Goal: Information Seeking & Learning: Learn about a topic

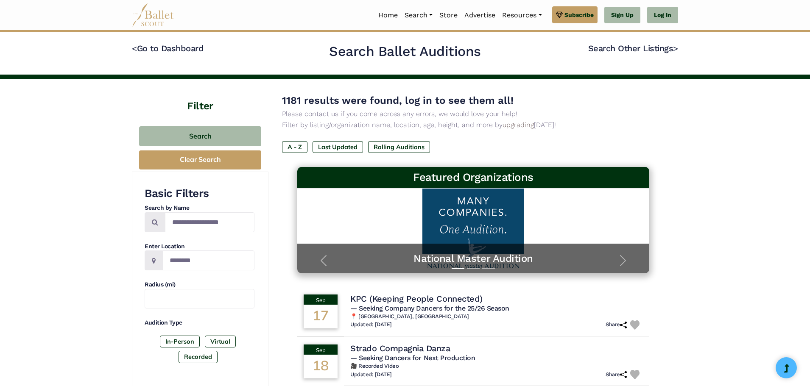
drag, startPoint x: 808, startPoint y: 142, endPoint x: 807, endPoint y: 155, distance: 12.3
drag, startPoint x: 809, startPoint y: 153, endPoint x: 806, endPoint y: 164, distance: 11.8
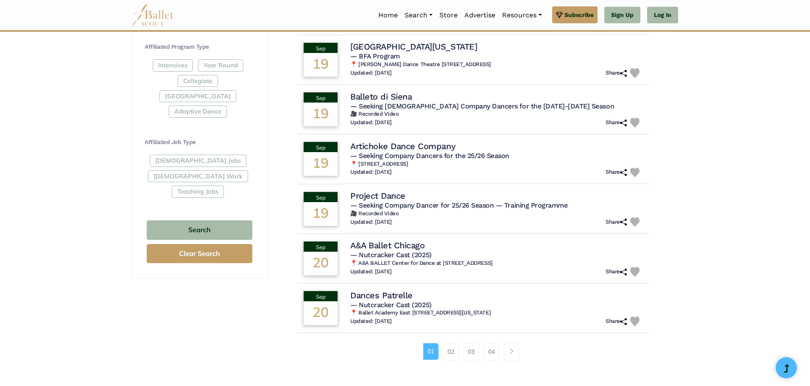
scroll to position [403, 0]
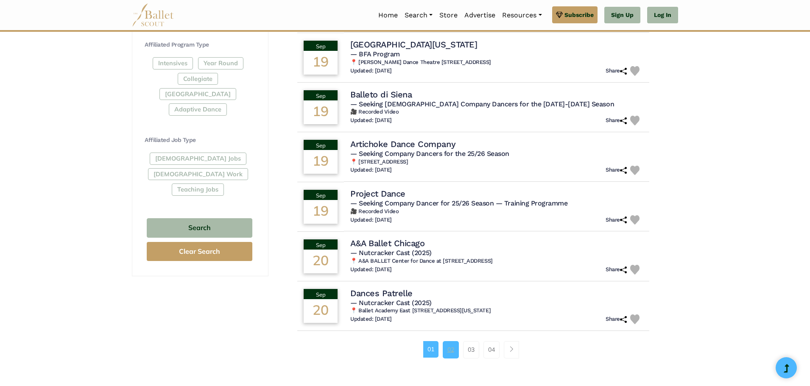
click at [447, 352] on link "02" at bounding box center [451, 349] width 16 height 17
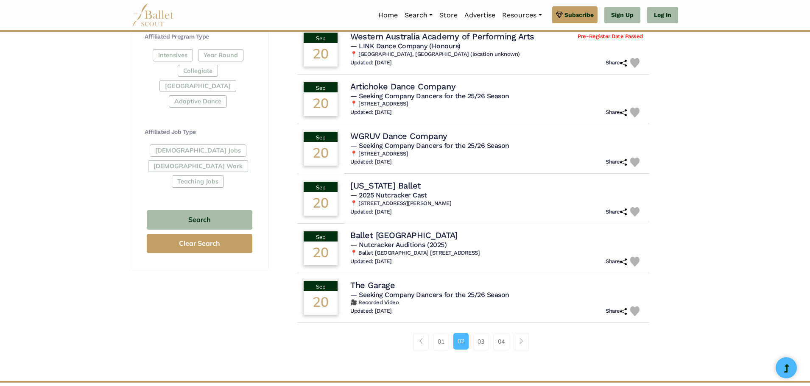
scroll to position [414, 0]
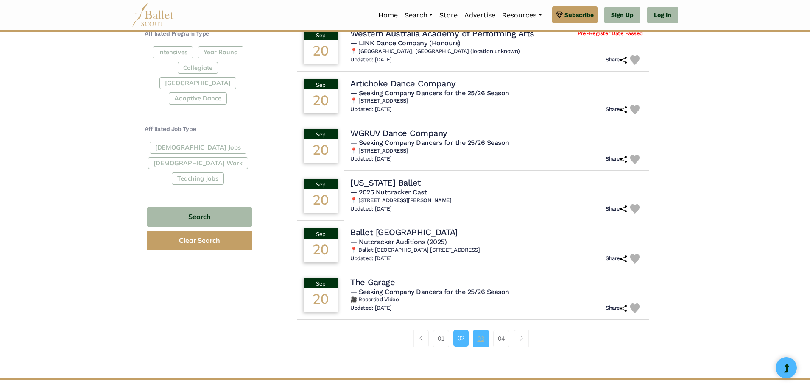
click at [478, 343] on link "03" at bounding box center [481, 338] width 16 height 17
click at [479, 342] on link "03" at bounding box center [481, 338] width 16 height 17
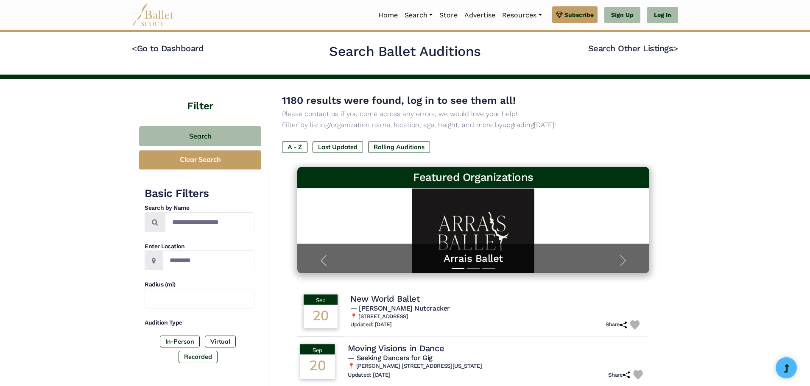
click at [389, 346] on h4 "Moving Visions in Dance" at bounding box center [396, 347] width 96 height 11
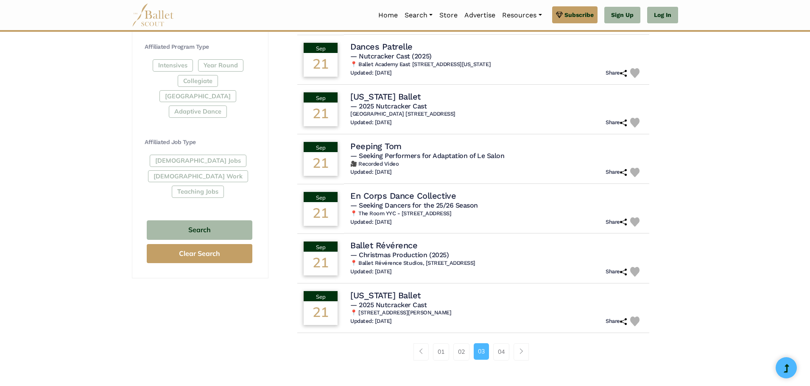
scroll to position [429, 0]
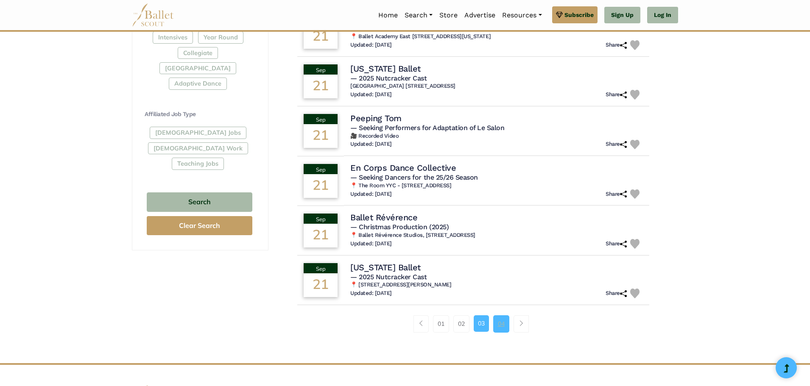
click at [501, 324] on link "04" at bounding box center [501, 323] width 16 height 17
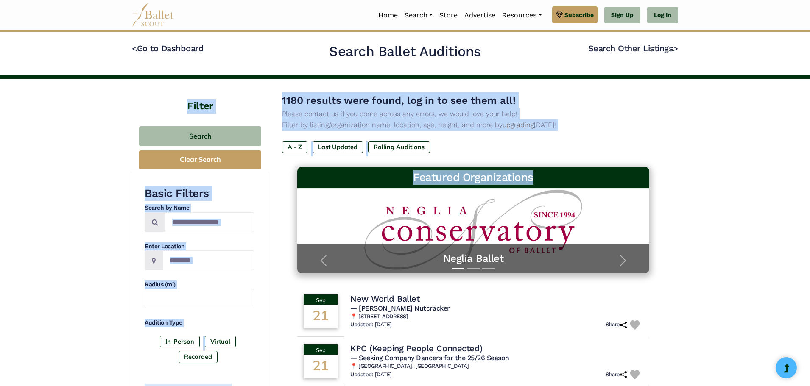
drag, startPoint x: 808, startPoint y: 78, endPoint x: 783, endPoint y: 183, distance: 107.1
click at [646, 98] on div "1180 results were found, log in to see them all! Please contact us if you come …" at bounding box center [473, 111] width 382 height 38
